Goal: Task Accomplishment & Management: Use online tool/utility

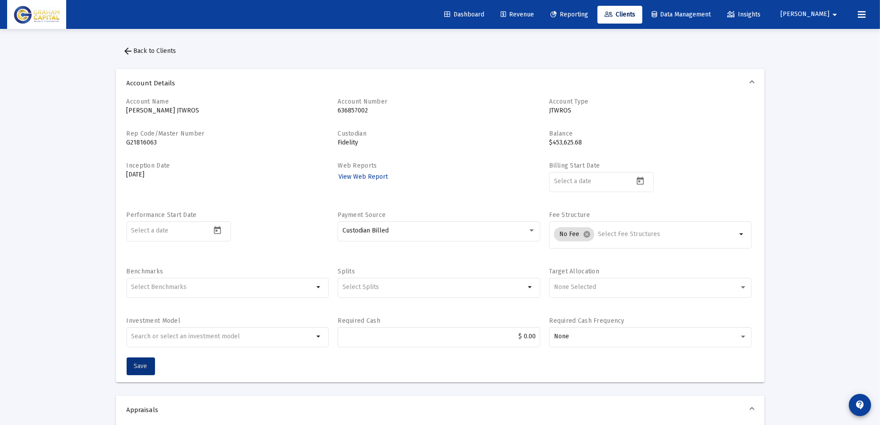
click at [534, 16] on span "Revenue" at bounding box center [517, 15] width 33 height 8
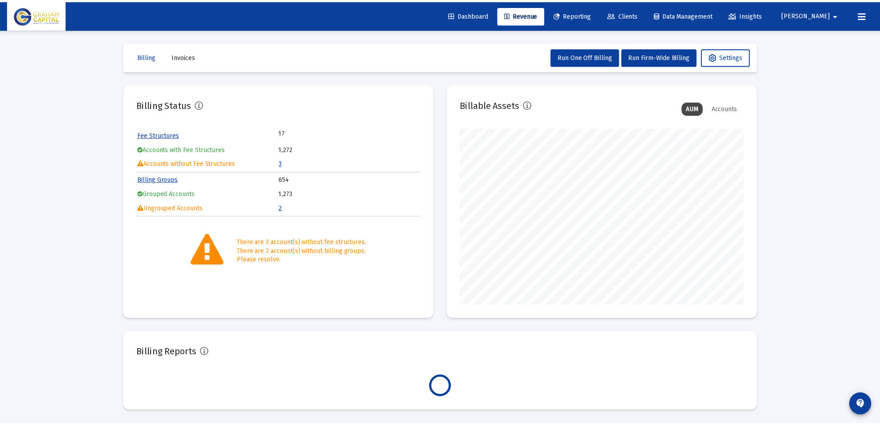
scroll to position [178, 287]
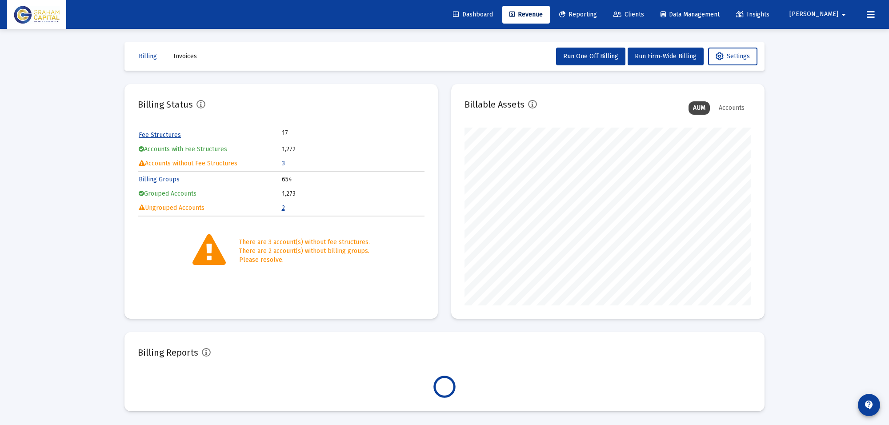
click at [595, 14] on span "Reporting" at bounding box center [578, 15] width 38 height 8
click at [493, 14] on span "Dashboard" at bounding box center [473, 15] width 40 height 8
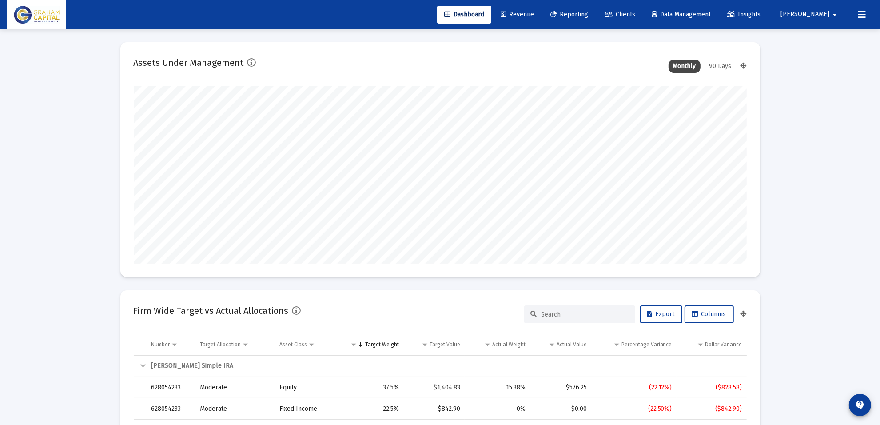
scroll to position [178, 330]
click at [579, 14] on span "Reporting" at bounding box center [570, 15] width 38 height 8
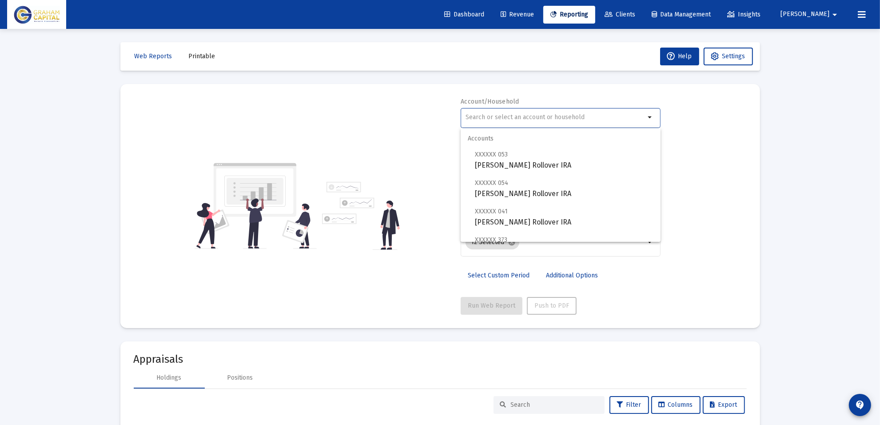
click at [552, 116] on input "text" at bounding box center [556, 117] width 180 height 7
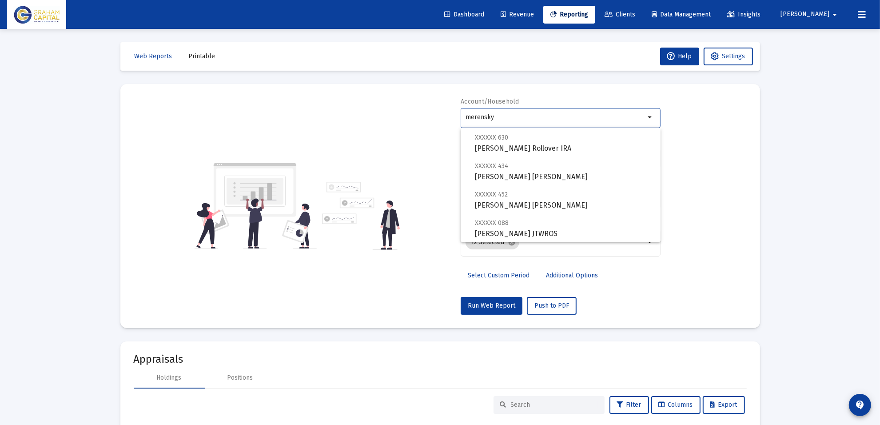
scroll to position [92, 0]
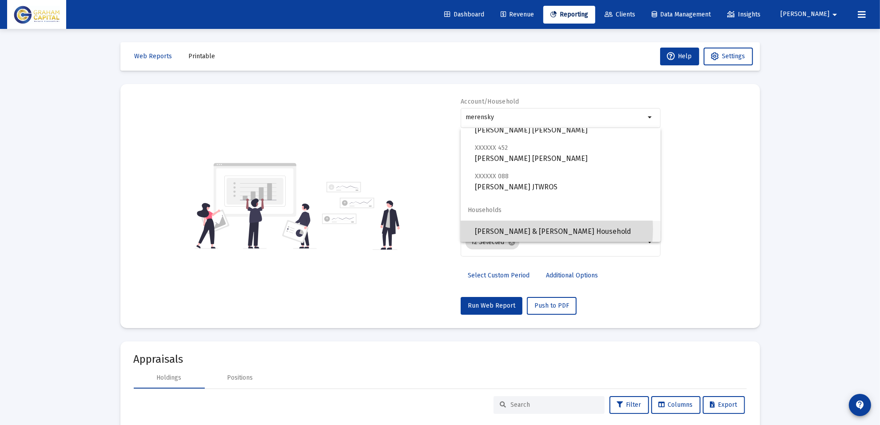
click at [539, 229] on span "[PERSON_NAME] & [PERSON_NAME] Household" at bounding box center [564, 231] width 179 height 21
type input "[PERSON_NAME] & [PERSON_NAME] Household"
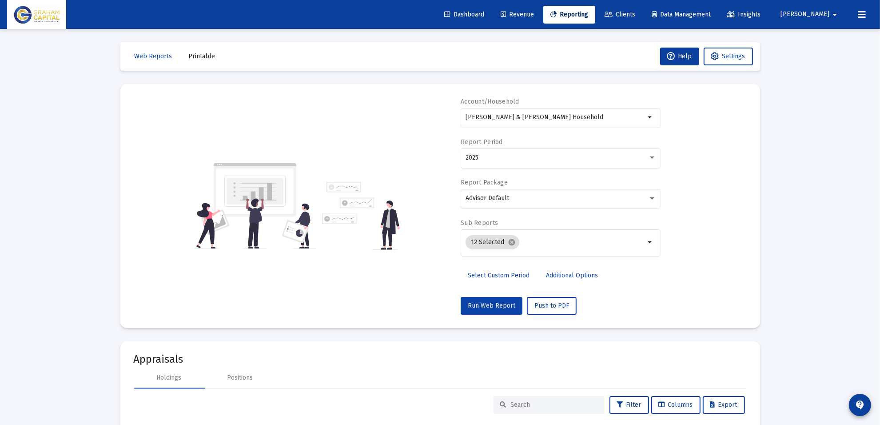
click at [488, 302] on span "Run Web Report" at bounding box center [492, 306] width 48 height 8
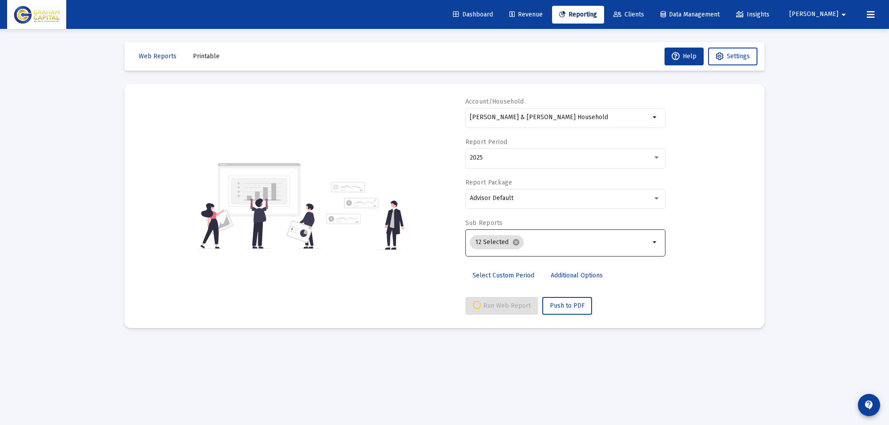
select select "View all"
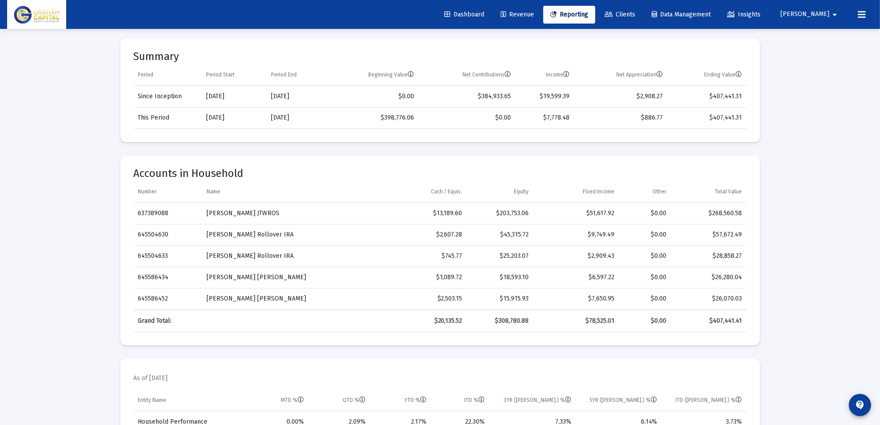
scroll to position [444, 0]
